Goal: Transaction & Acquisition: Book appointment/travel/reservation

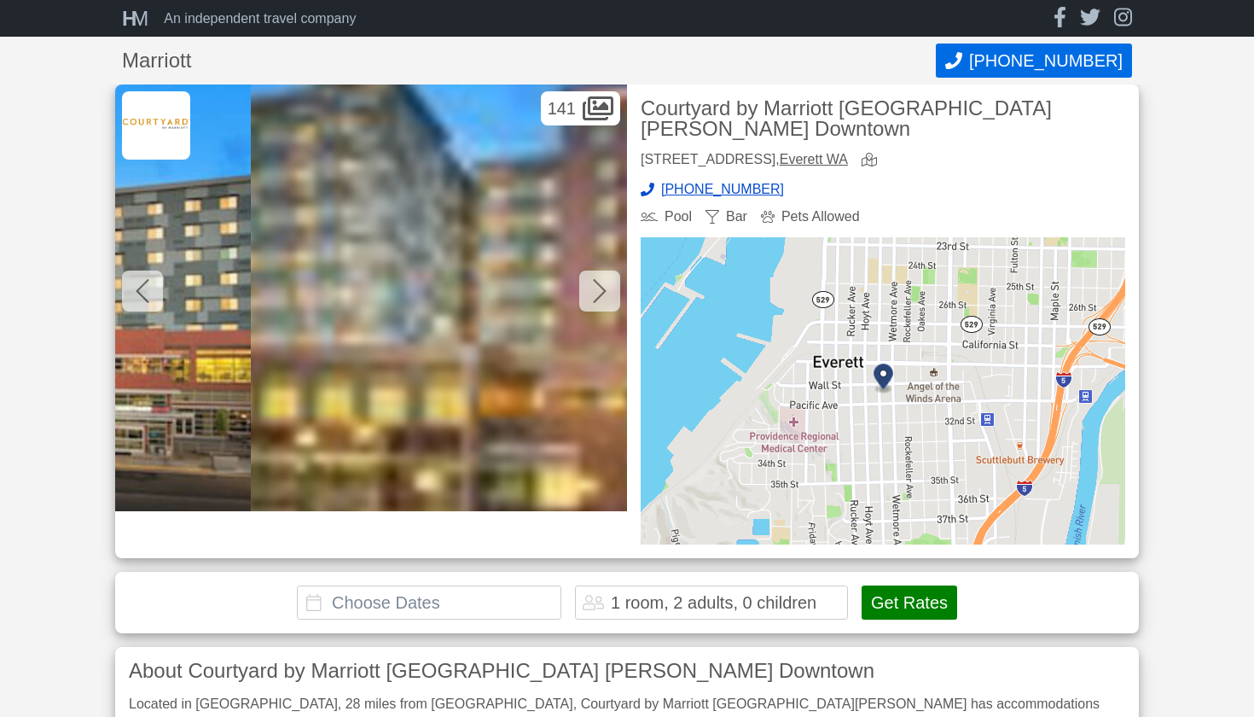
click at [474, 585] on input "text" at bounding box center [429, 602] width 265 height 34
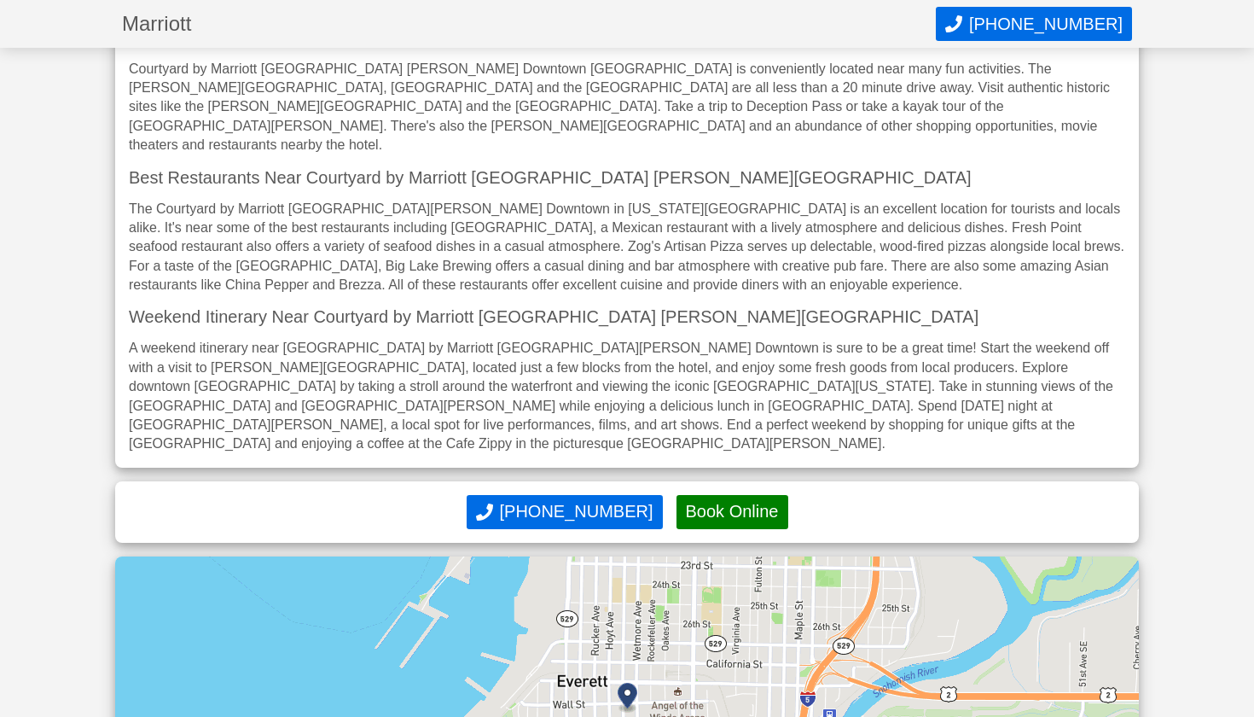
scroll to position [910, 0]
click at [716, 494] on button "Book Online" at bounding box center [733, 511] width 112 height 34
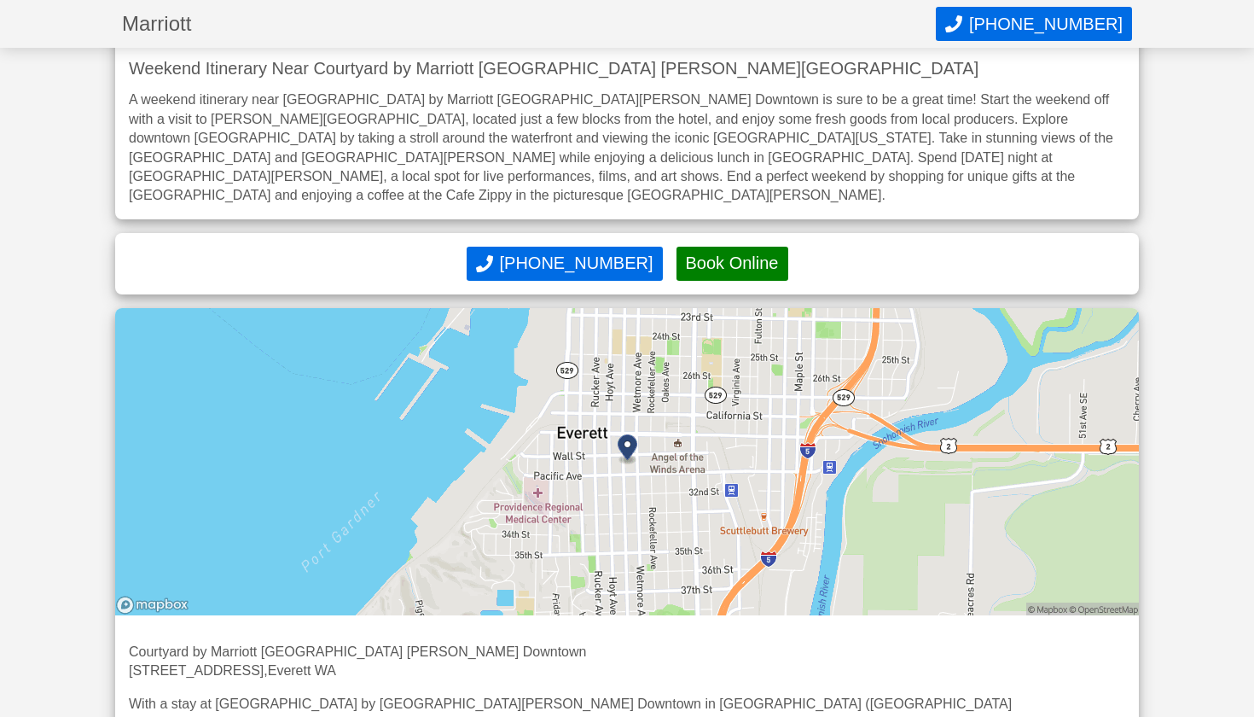
scroll to position [1149, 0]
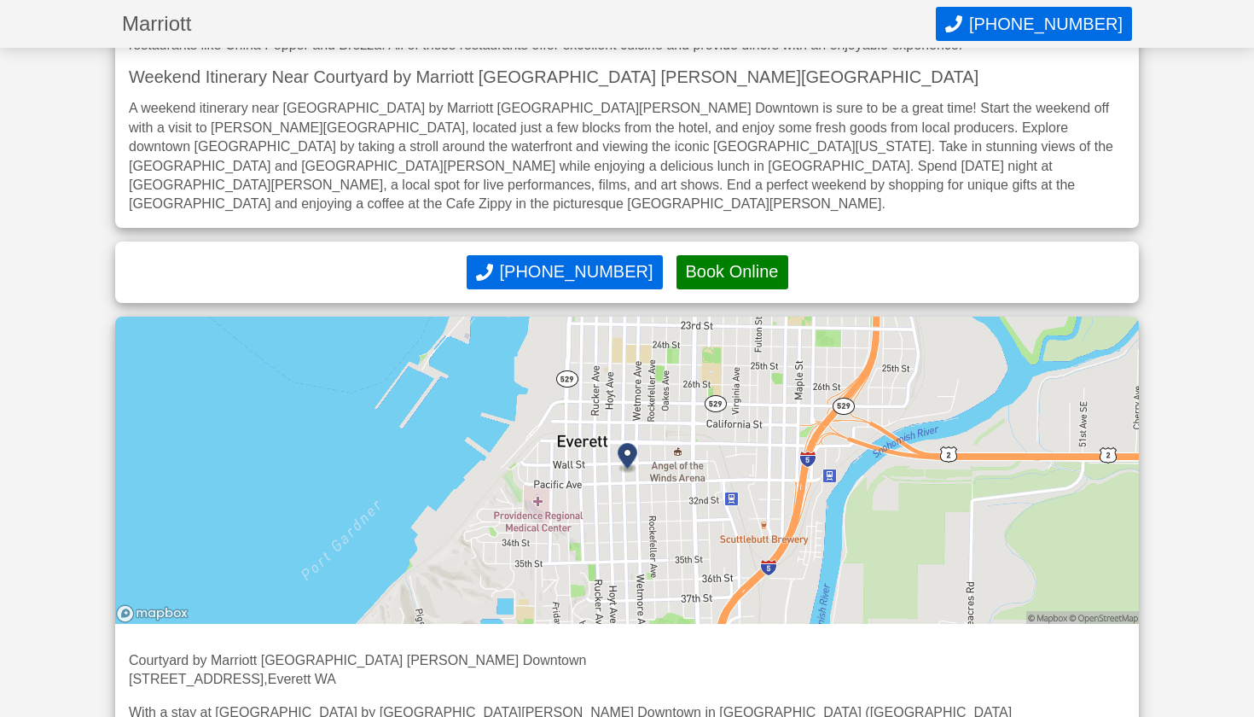
click at [731, 255] on button "Book Online" at bounding box center [733, 272] width 112 height 34
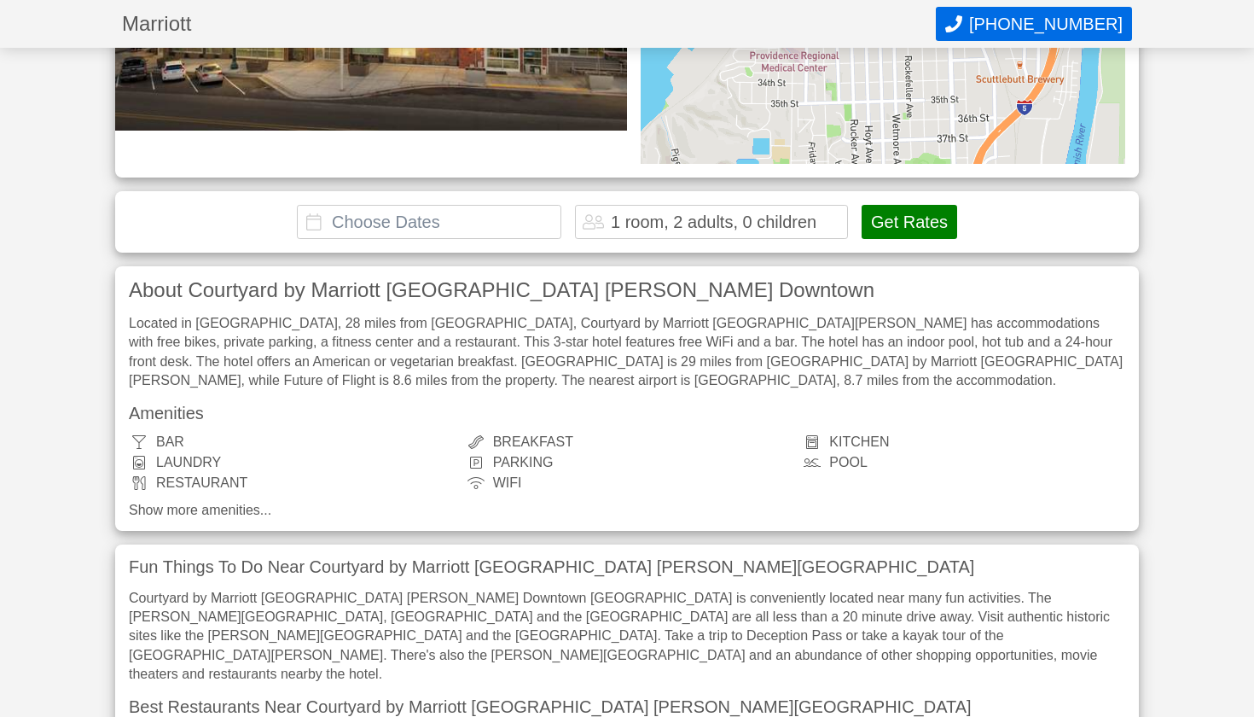
scroll to position [333, 0]
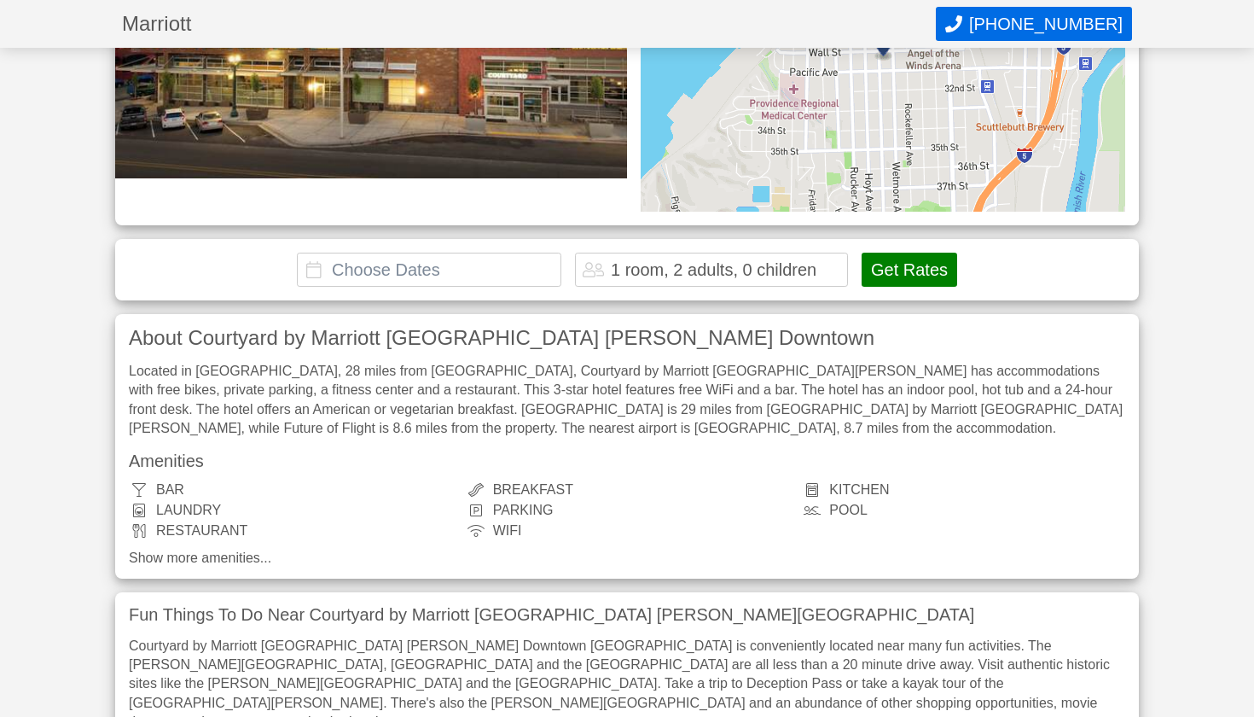
click at [520, 253] on input "text" at bounding box center [429, 270] width 265 height 34
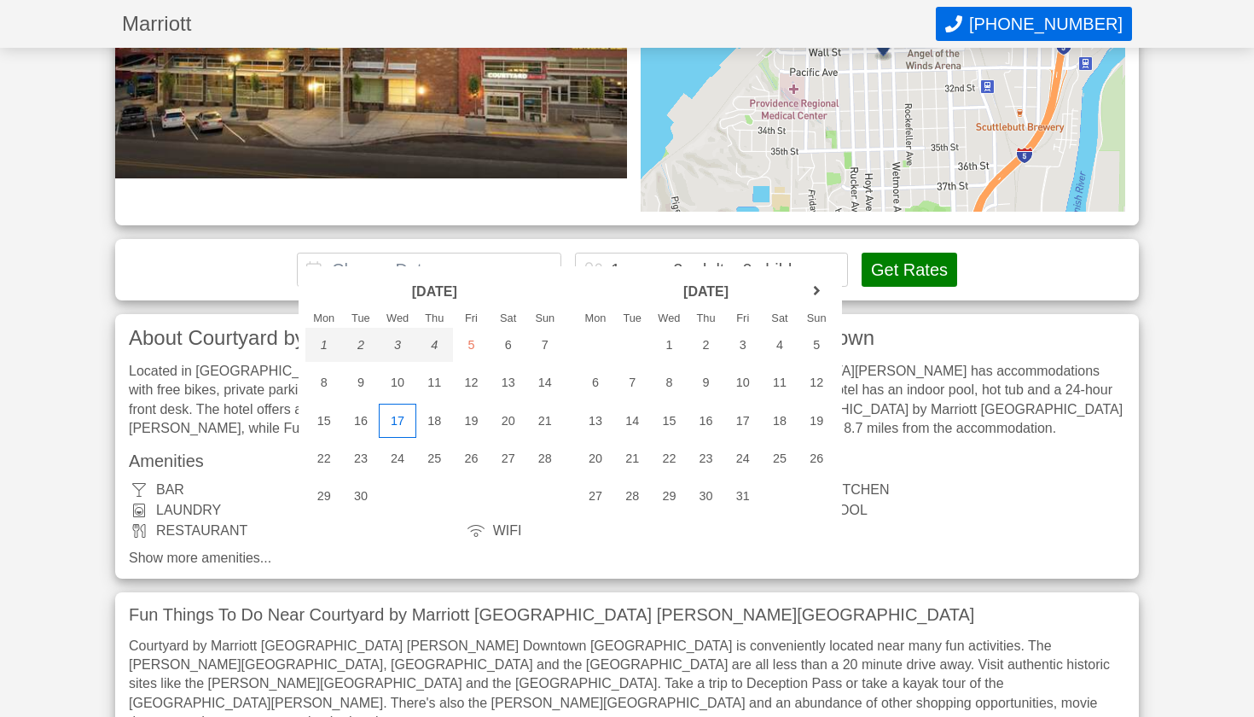
click at [396, 427] on div "17" at bounding box center [397, 421] width 37 height 34
click at [543, 425] on div "21" at bounding box center [544, 421] width 37 height 34
type input "2025-09-17 - 2025-09-21"
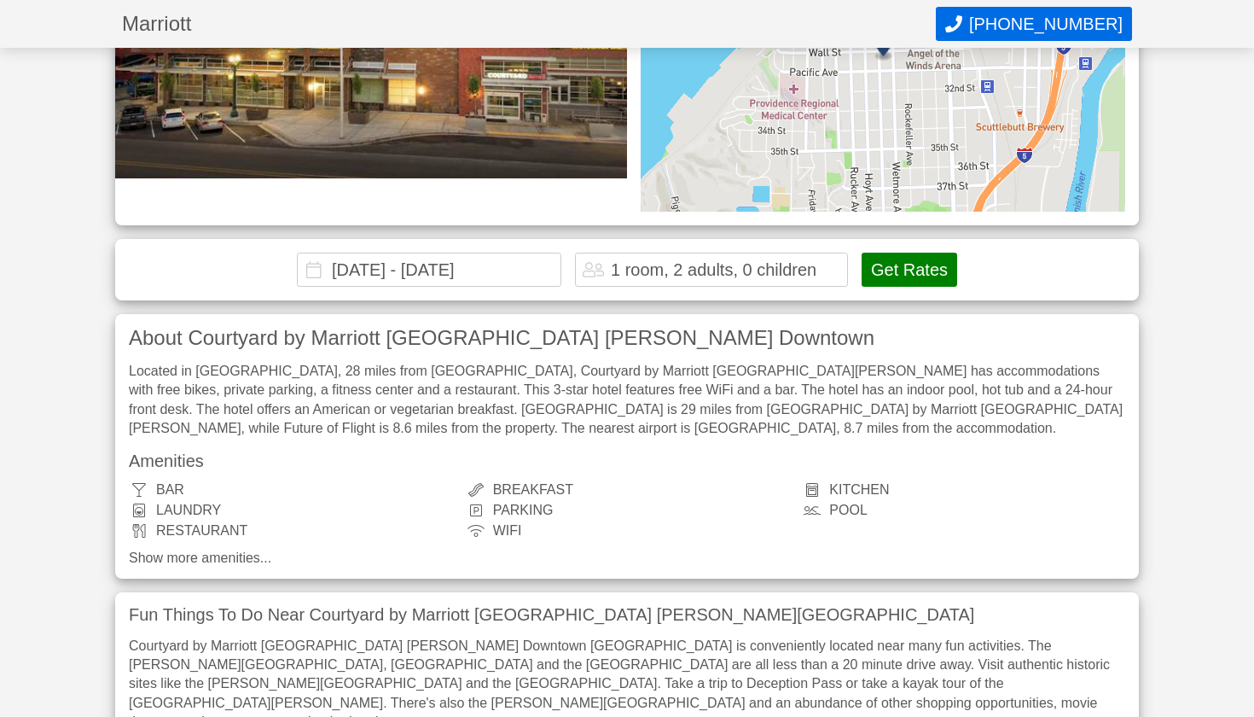
click at [775, 261] on div "1 room, 2 adults, 0 children" at bounding box center [714, 269] width 206 height 17
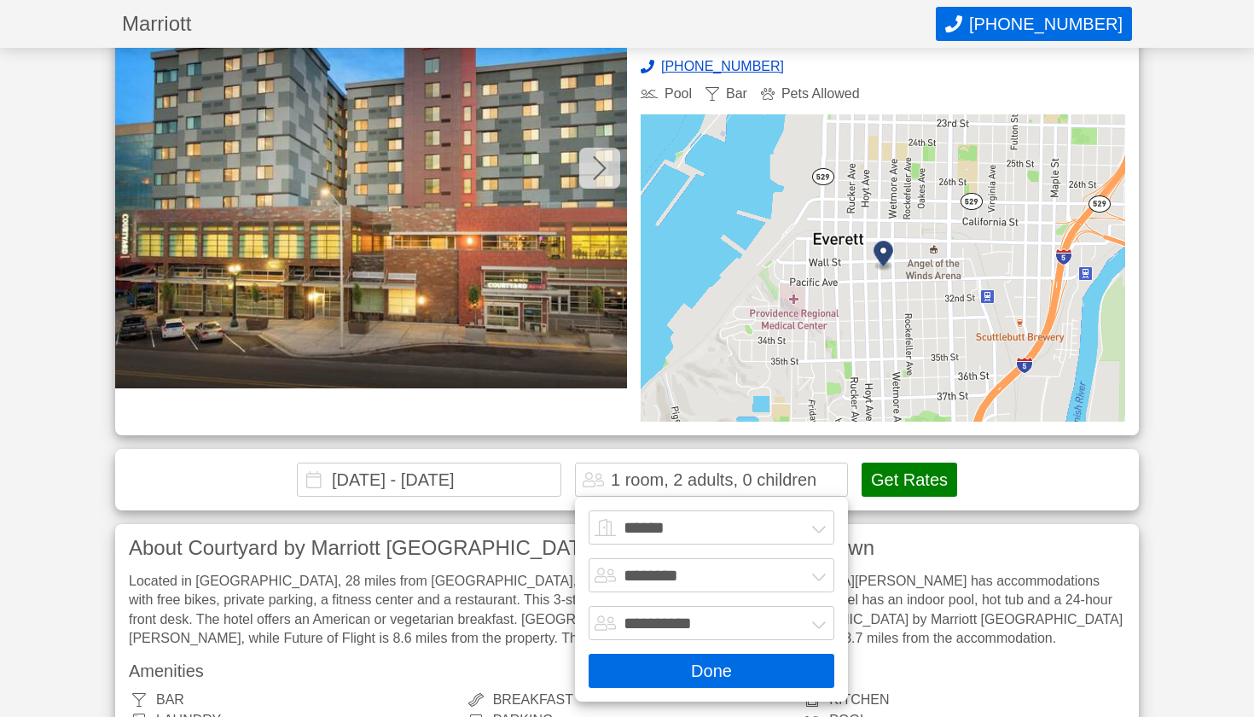
scroll to position [87, 0]
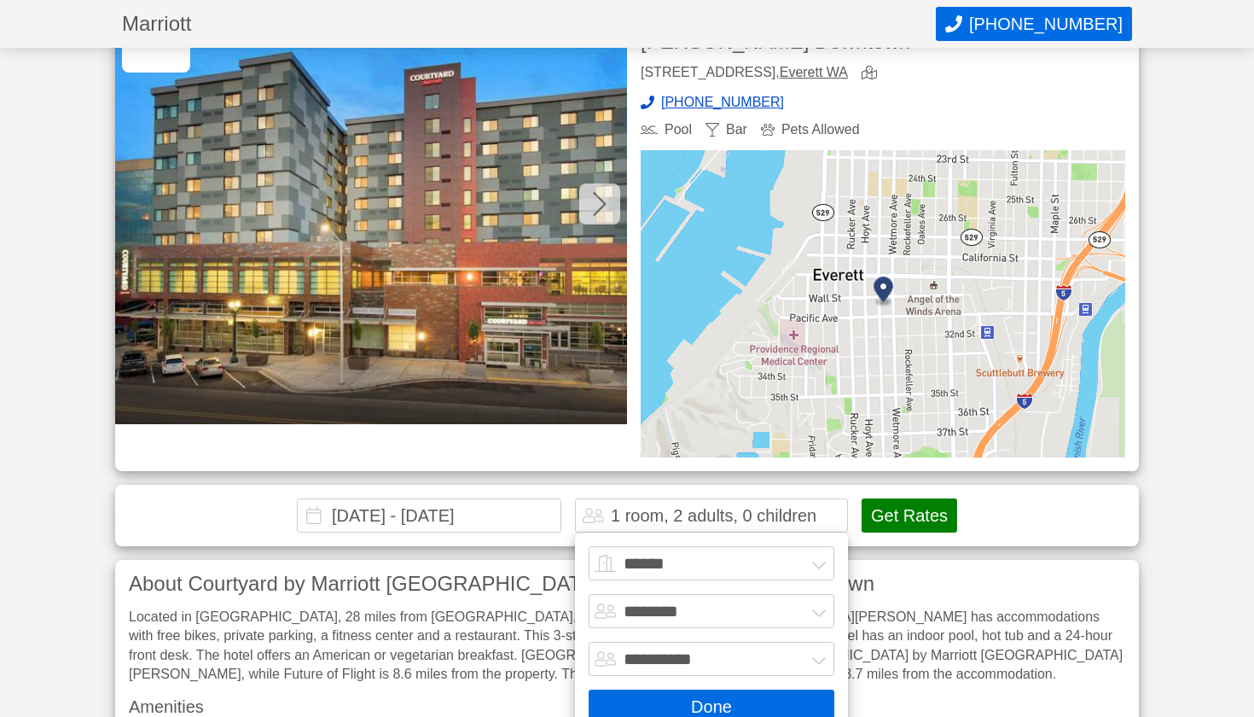
select select "*"
click at [919, 498] on button "Get Rates" at bounding box center [910, 515] width 96 height 34
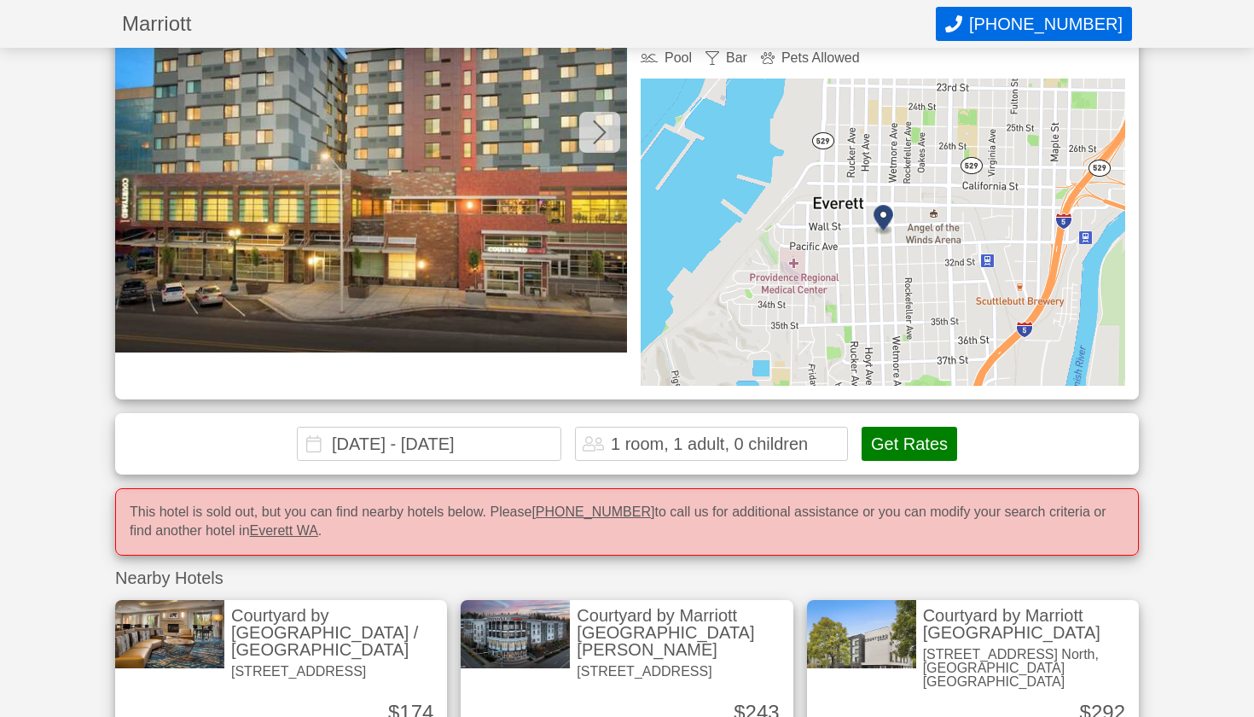
scroll to position [145, 0]
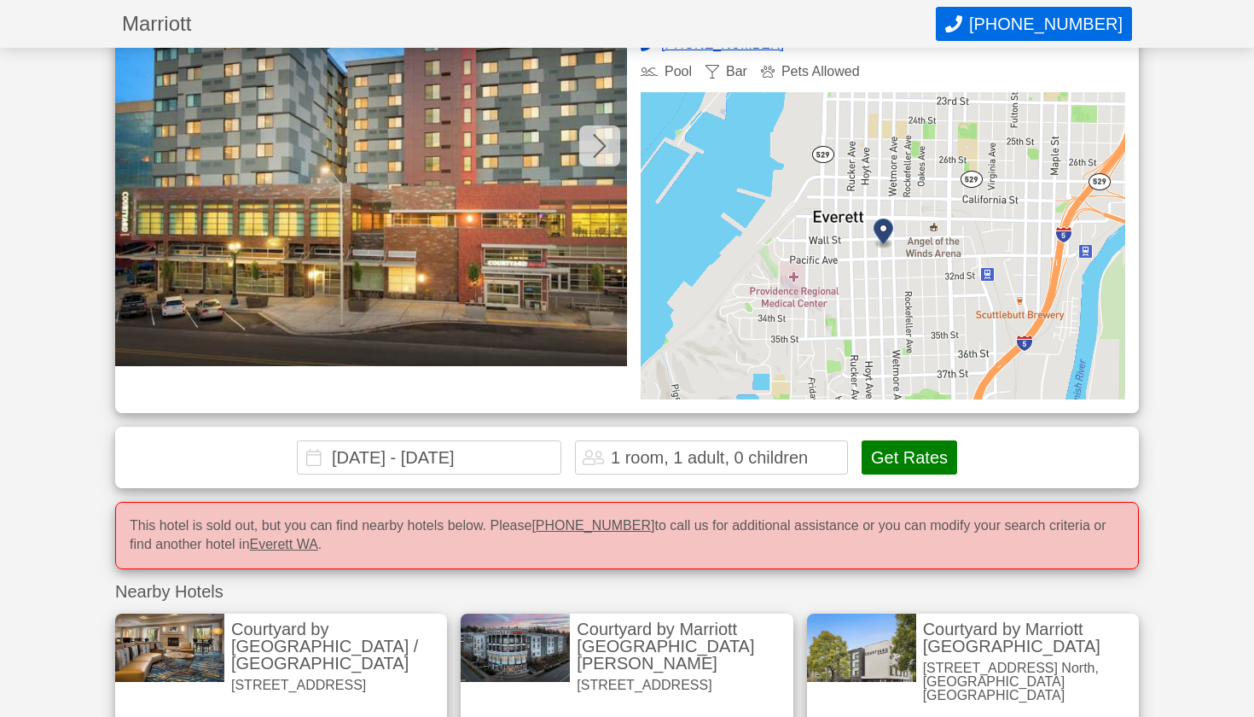
click at [526, 445] on input "2025-09-17 - 2025-09-21" at bounding box center [429, 457] width 265 height 34
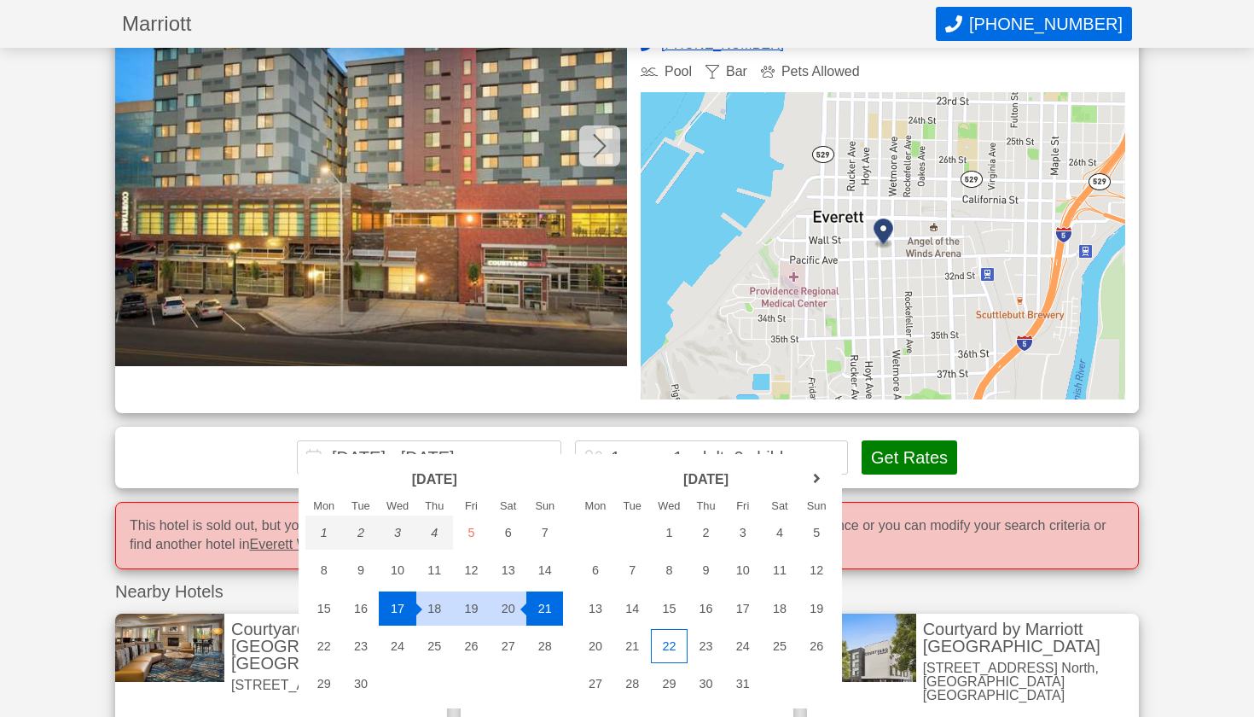
click at [668, 644] on div "22" at bounding box center [669, 646] width 37 height 34
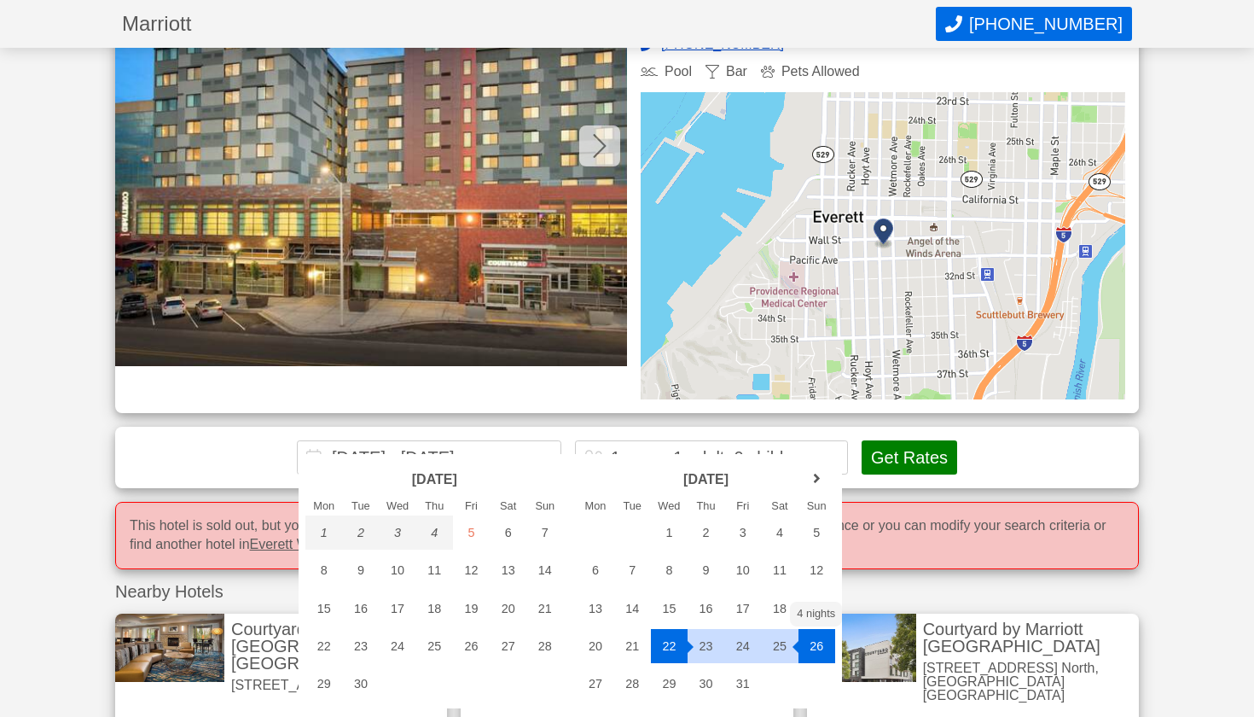
click at [823, 651] on div "26" at bounding box center [817, 646] width 37 height 34
type input "2025-10-22 - 2025-10-26"
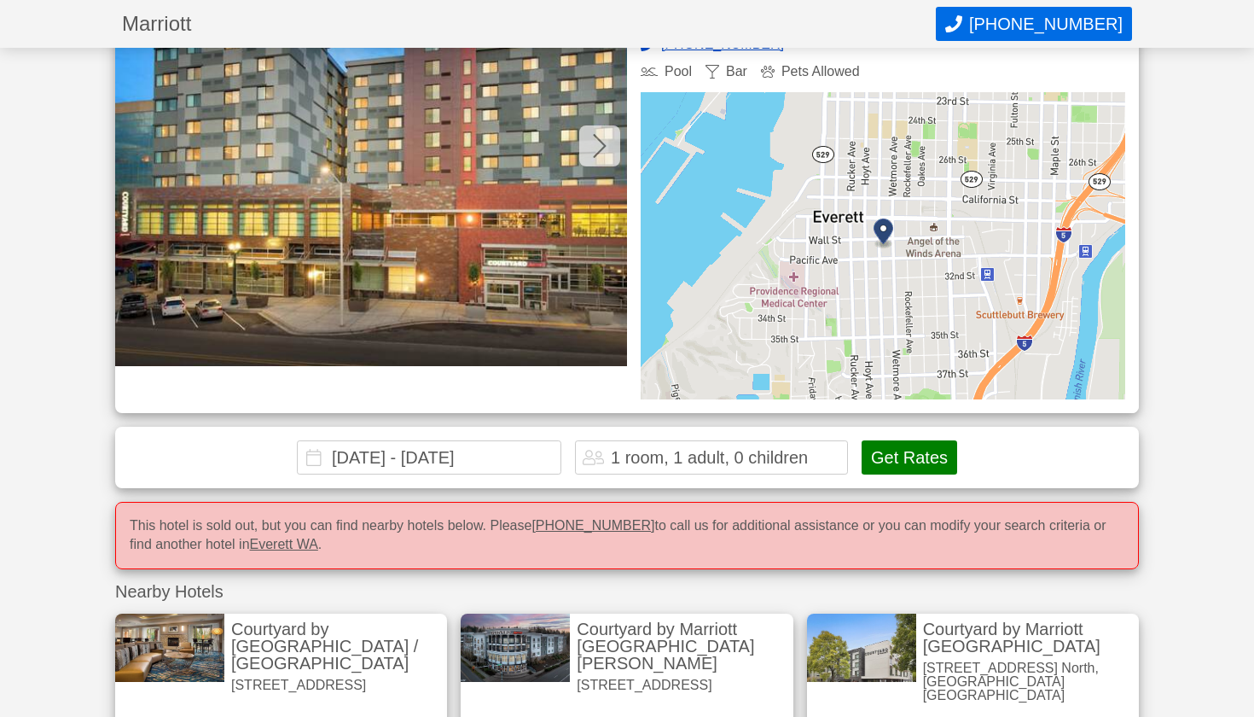
click at [910, 443] on button "Get Rates" at bounding box center [910, 457] width 96 height 34
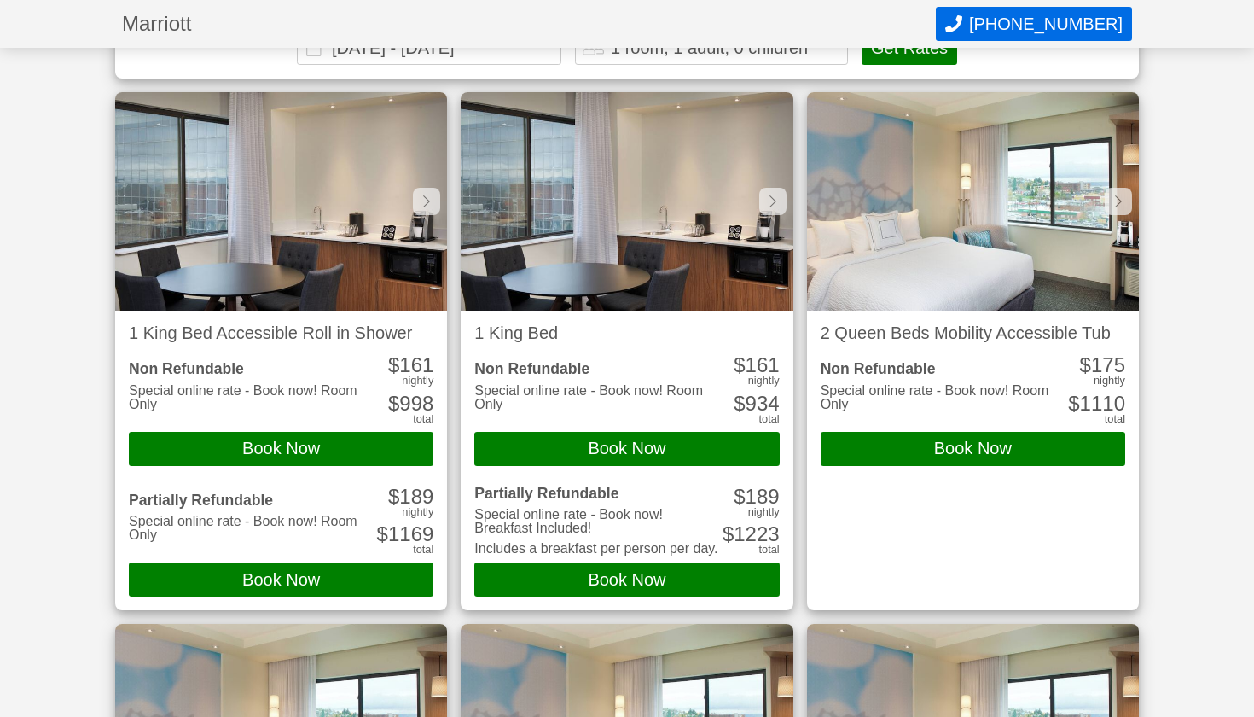
scroll to position [567, 0]
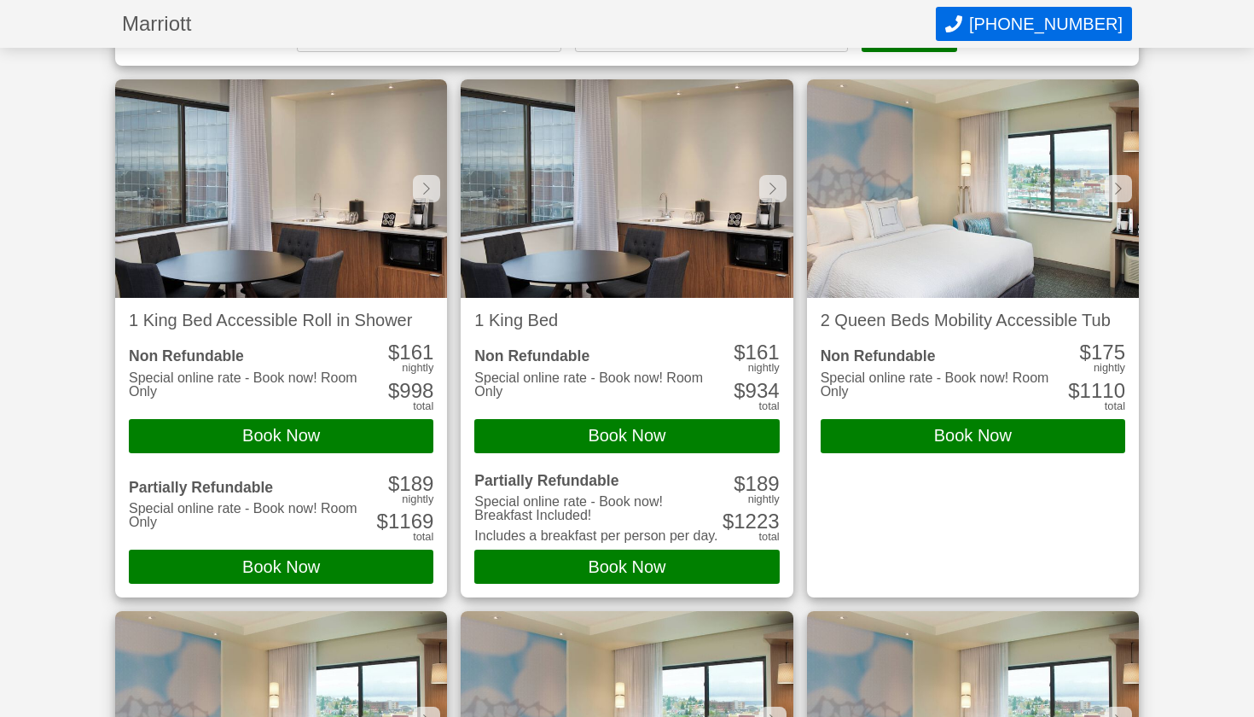
click at [400, 419] on button "Book Now" at bounding box center [281, 436] width 305 height 34
